Goal: Task Accomplishment & Management: Use online tool/utility

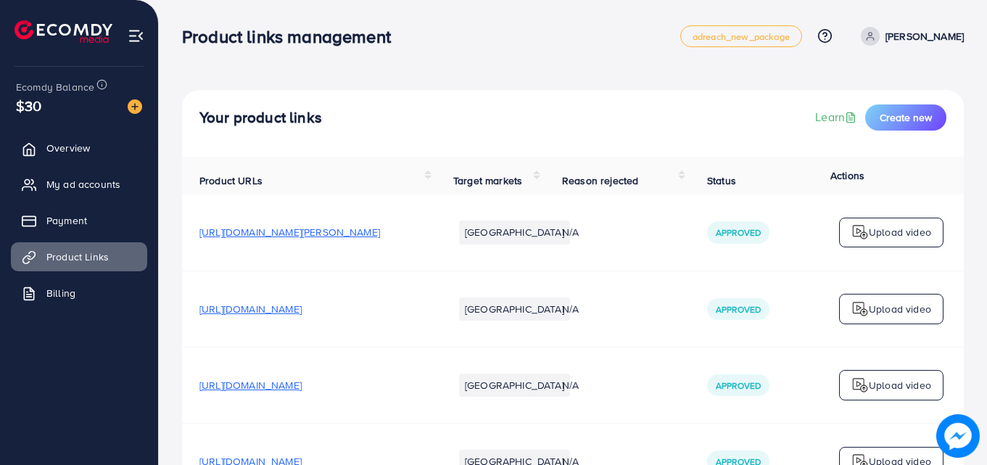
scroll to position [1, 0]
click at [90, 184] on span "My ad accounts" at bounding box center [87, 184] width 74 height 15
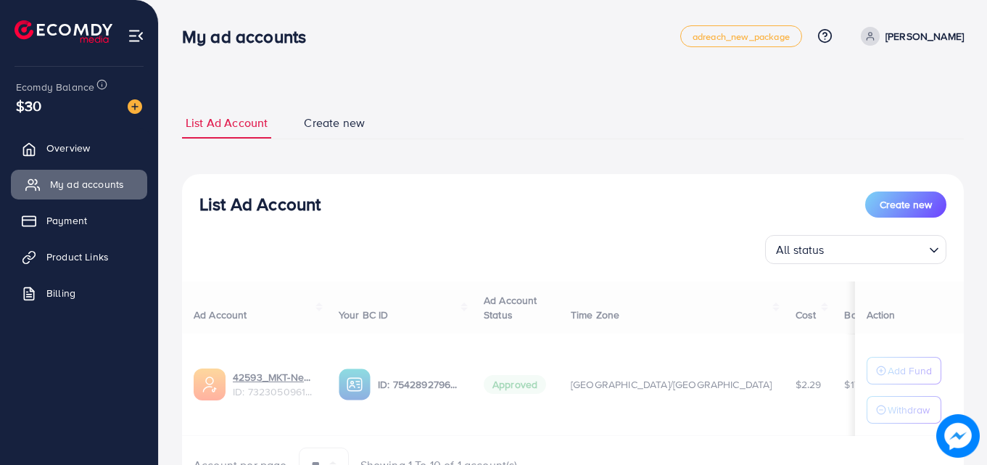
scroll to position [75, 0]
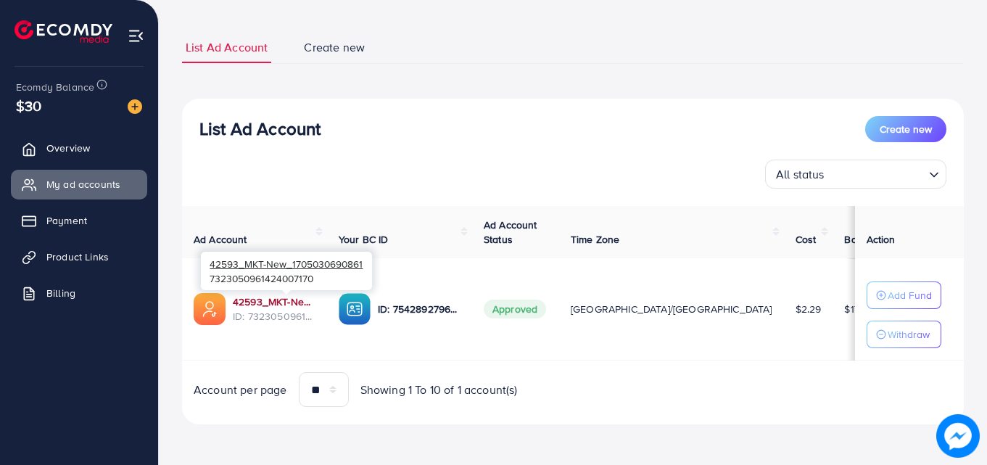
click at [304, 297] on link "42593_MKT-New_1705030690861" at bounding box center [274, 301] width 83 height 15
click at [116, 250] on link "Product Links" at bounding box center [79, 256] width 136 height 29
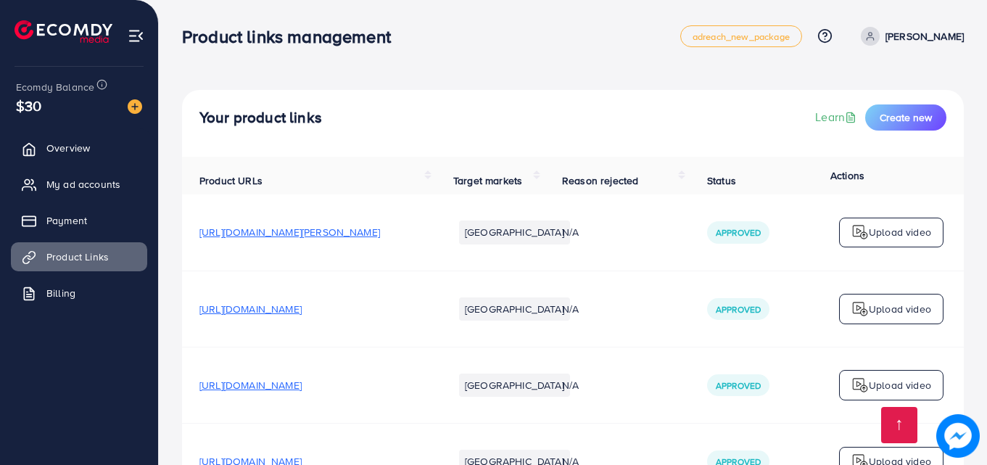
scroll to position [338, 0]
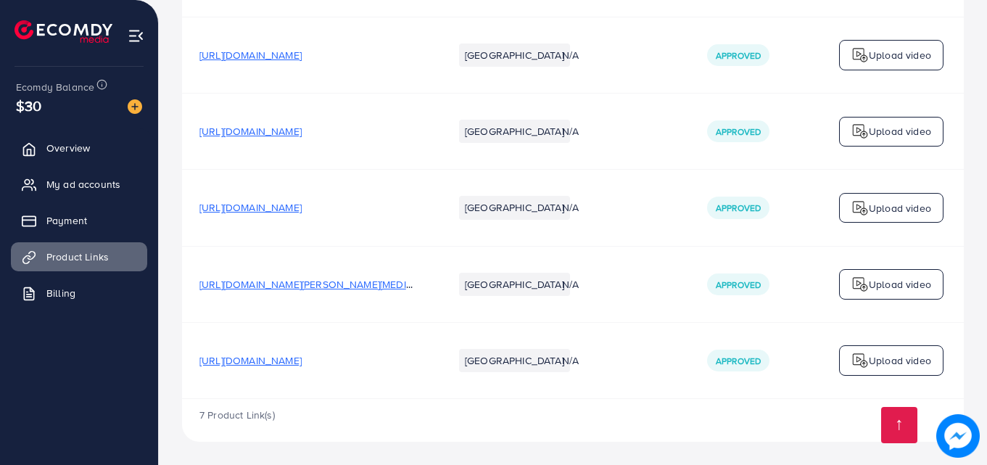
click at [893, 276] on p "Upload video" at bounding box center [900, 284] width 62 height 17
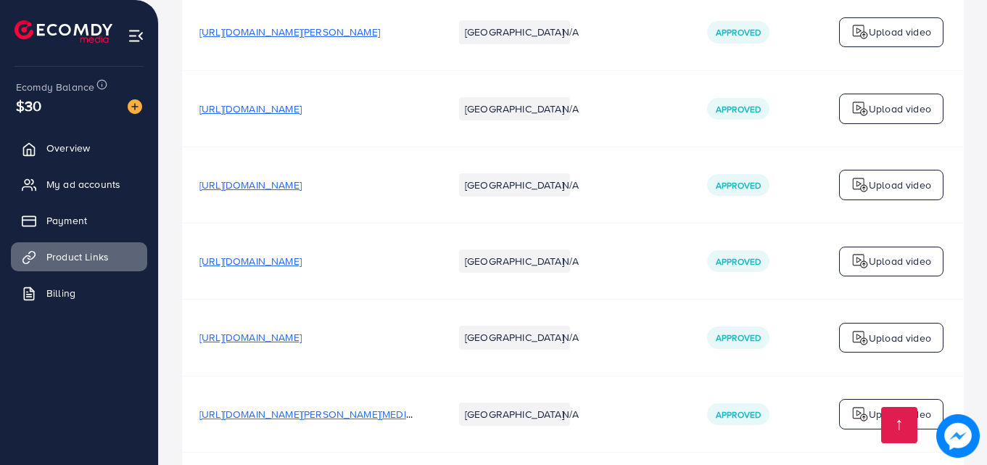
scroll to position [199, 0]
click at [895, 194] on p "Upload video" at bounding box center [900, 185] width 62 height 17
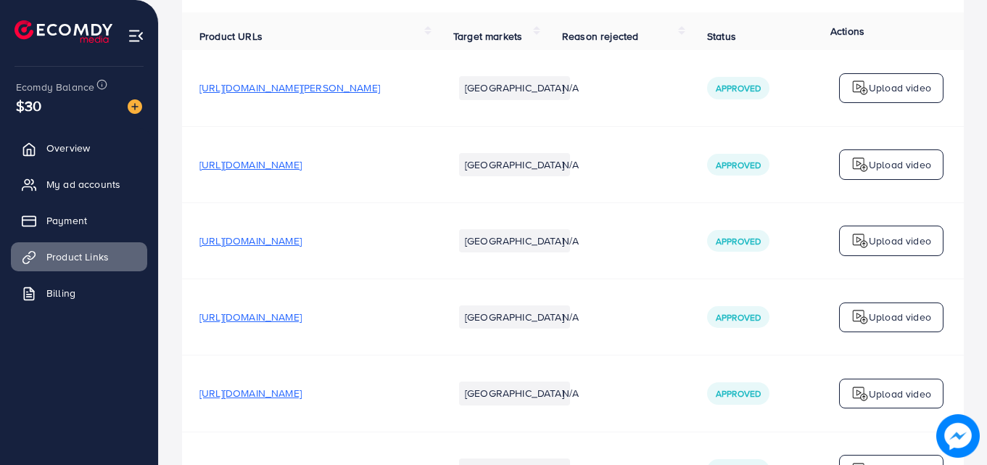
scroll to position [144, 0]
click at [887, 168] on p "Upload video" at bounding box center [900, 165] width 62 height 17
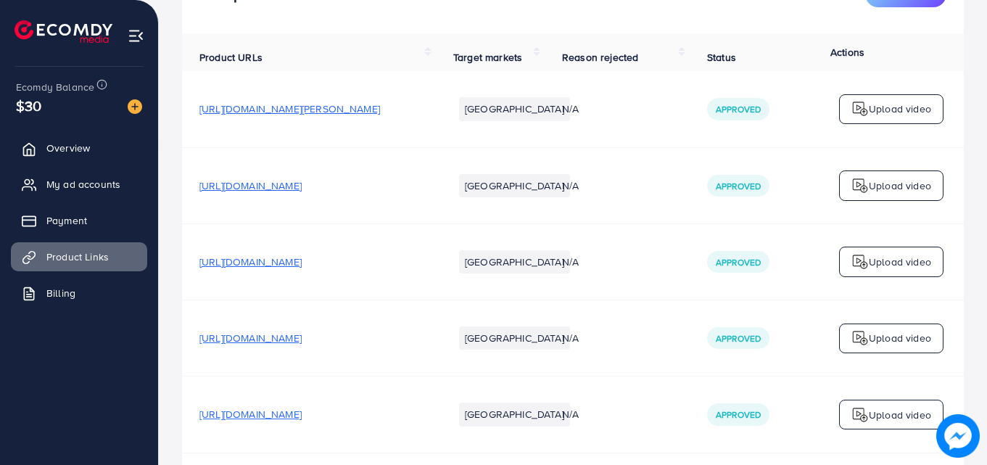
click at [904, 268] on p "Upload video" at bounding box center [900, 261] width 62 height 17
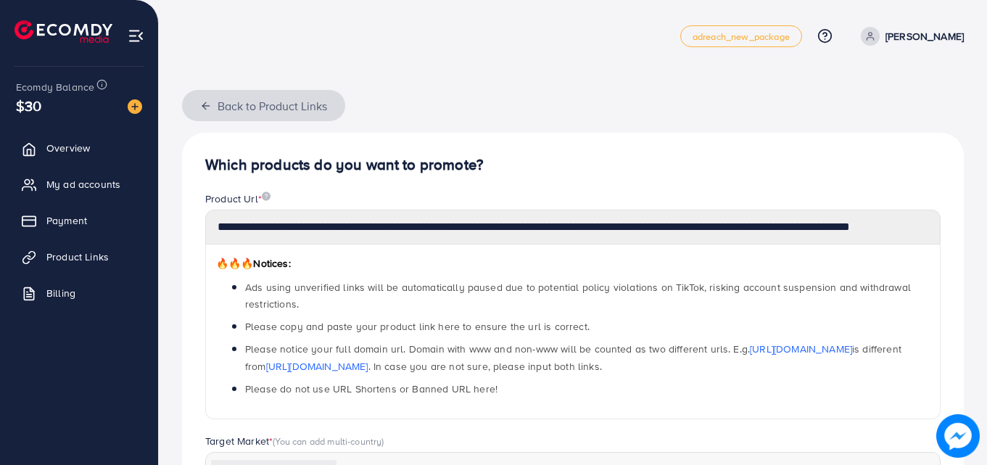
click at [197, 103] on button "Back to Product Links" at bounding box center [263, 105] width 163 height 31
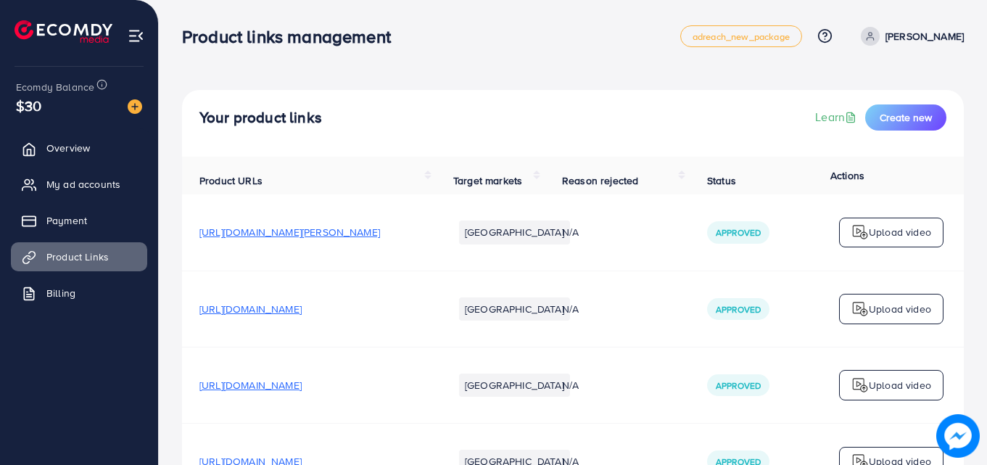
click at [893, 318] on p "Upload video" at bounding box center [900, 308] width 62 height 17
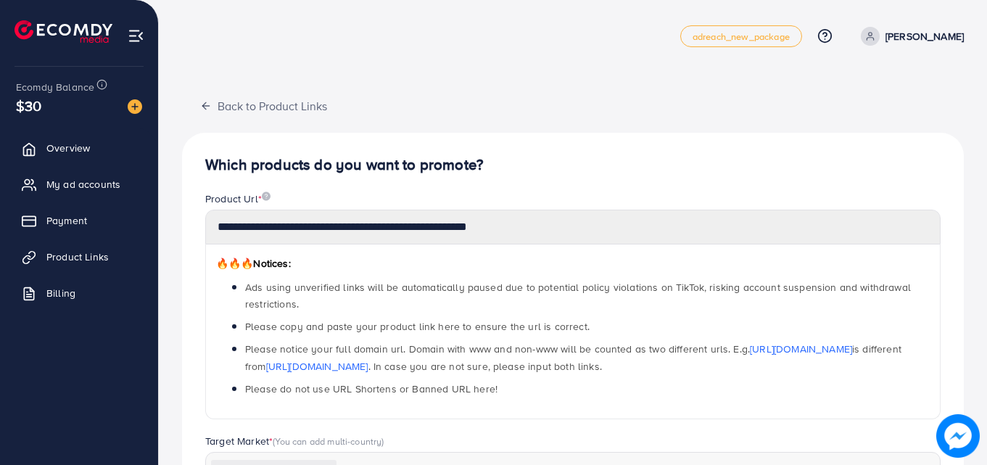
scroll to position [1, 0]
